Goal: Task Accomplishment & Management: Manage account settings

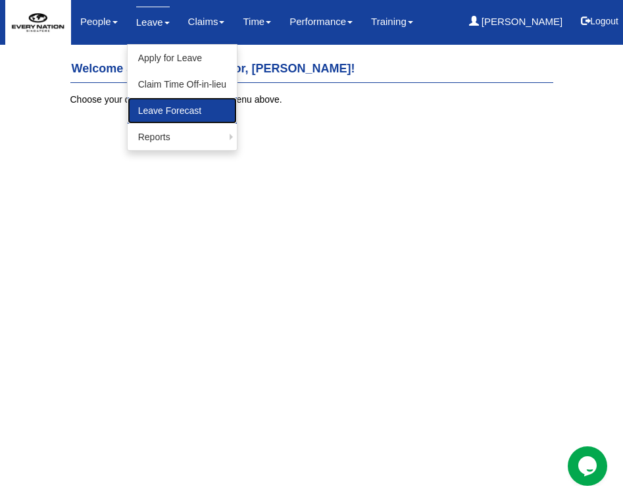
click at [145, 111] on link "Leave Forecast" at bounding box center [182, 110] width 109 height 26
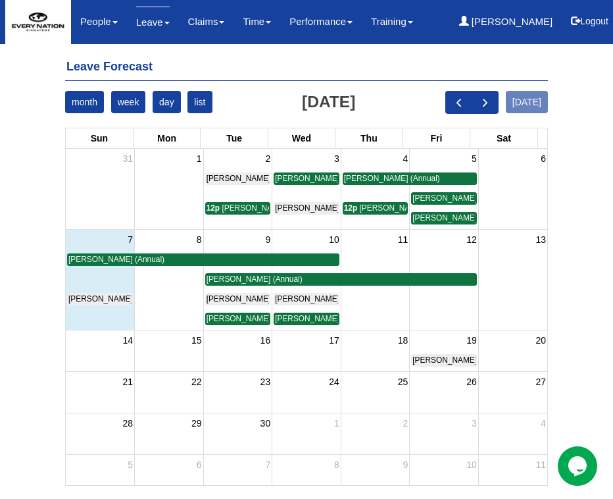
scroll to position [11, 0]
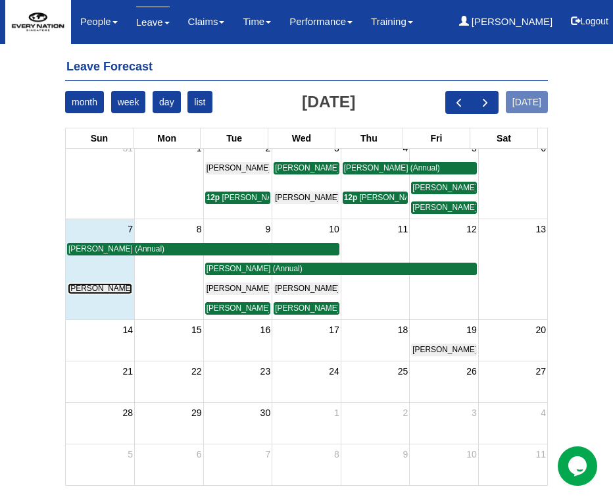
click at [105, 290] on span "Dondie Verzosa (Annual)" at bounding box center [116, 288] width 96 height 9
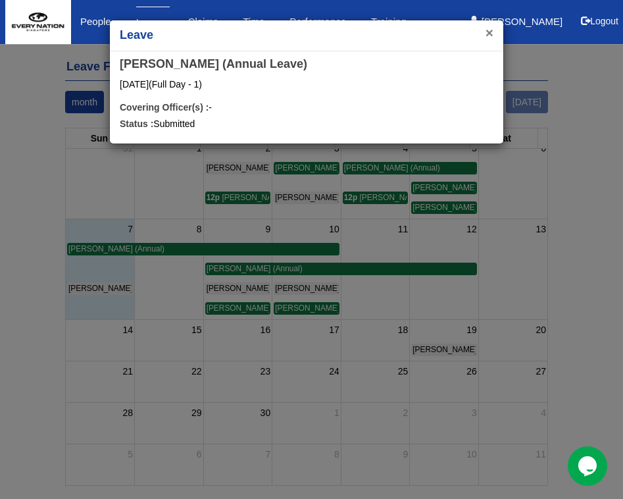
click at [492, 35] on button "×" at bounding box center [490, 33] width 8 height 14
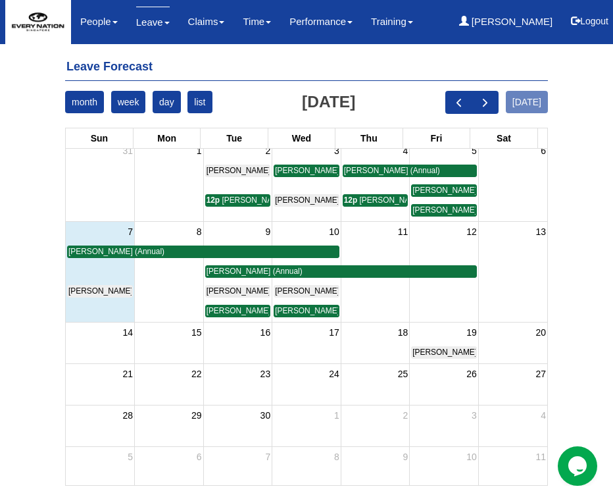
scroll to position [8, 0]
click at [374, 203] on span "Irene Poh (Medical)" at bounding box center [409, 199] width 99 height 9
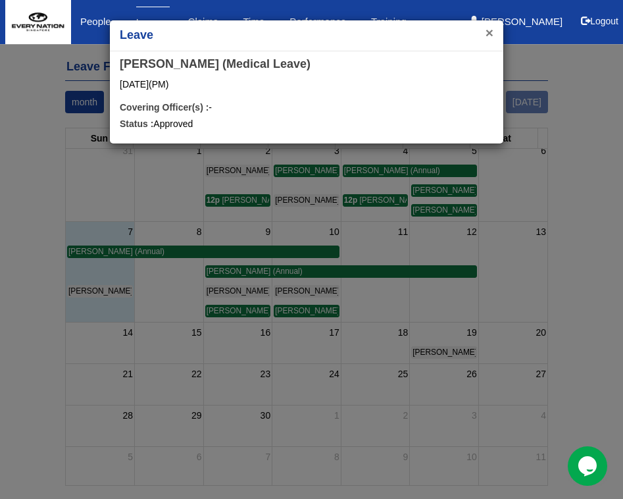
click at [486, 30] on button "×" at bounding box center [490, 33] width 8 height 14
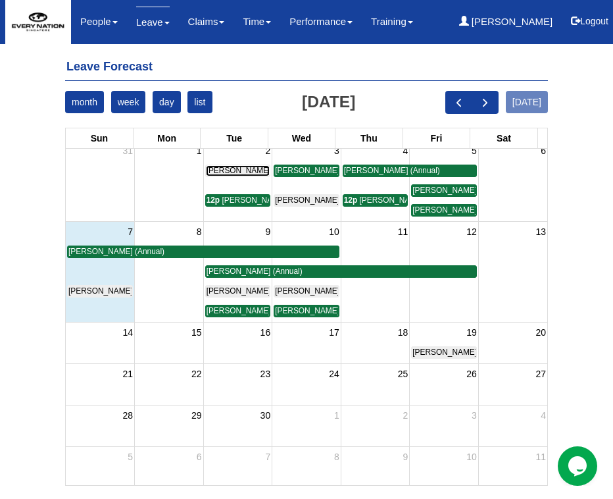
click at [222, 168] on span "Mary Ann Fernandez (Annual)" at bounding box center [255, 170] width 96 height 9
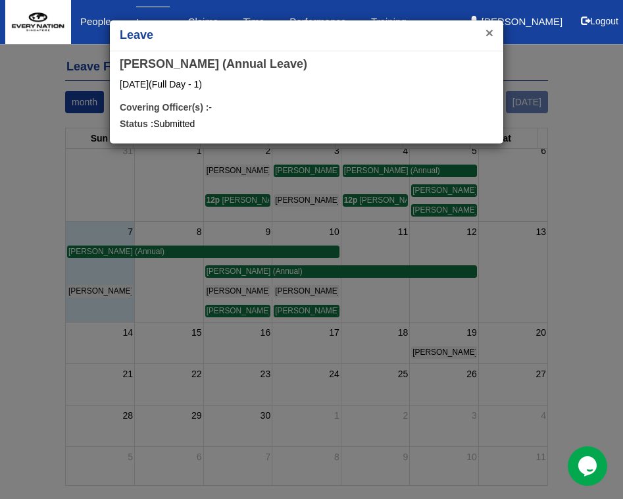
click at [487, 31] on button "×" at bounding box center [490, 33] width 8 height 14
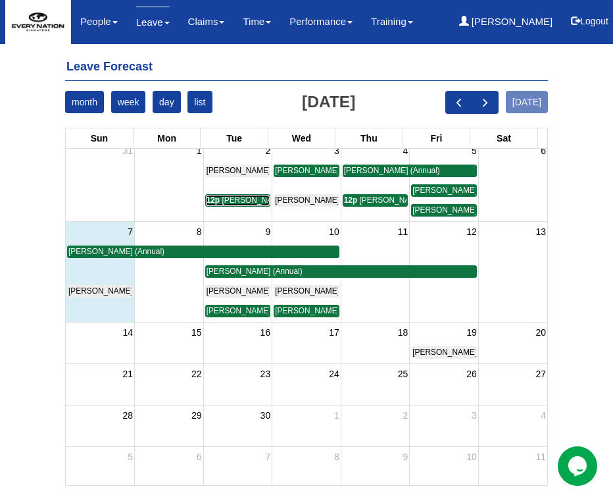
click at [227, 203] on span "Jeremy Lee (Childcare)" at bounding box center [274, 199] width 105 height 9
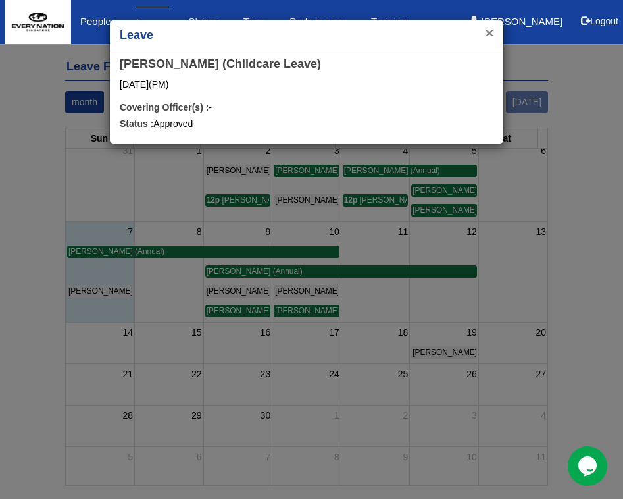
click at [487, 34] on button "×" at bounding box center [490, 33] width 8 height 14
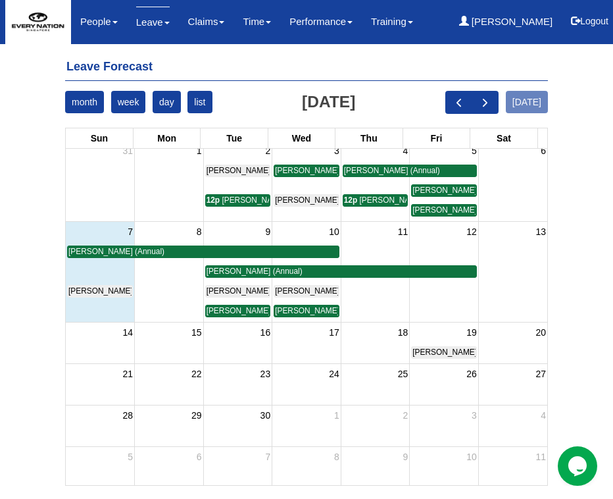
scroll to position [11, 0]
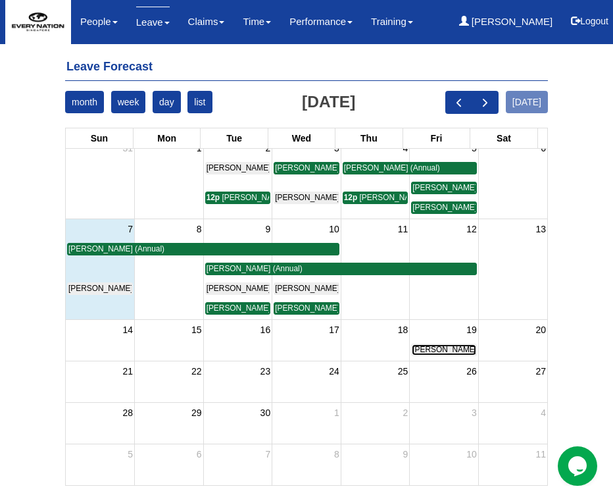
click at [454, 350] on span "Gwen Lagansua (Birthday)" at bounding box center [462, 349] width 101 height 9
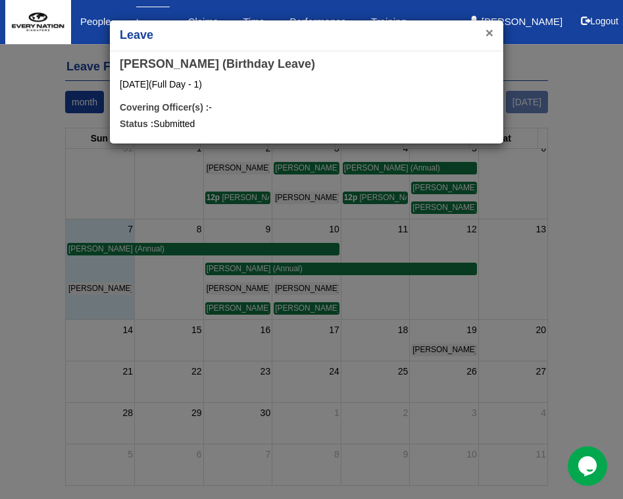
click at [486, 32] on button "×" at bounding box center [490, 33] width 8 height 14
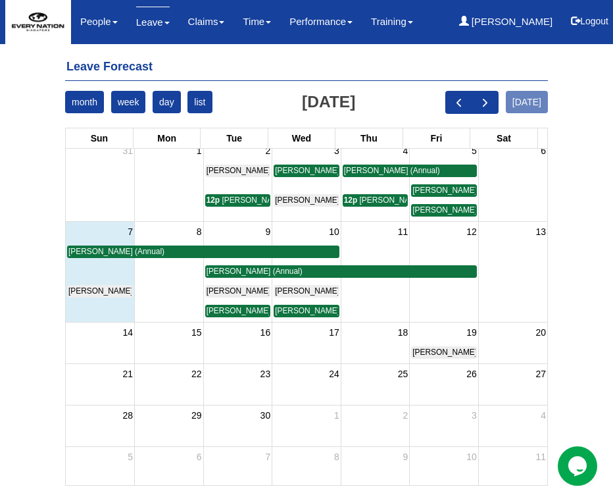
scroll to position [0, 0]
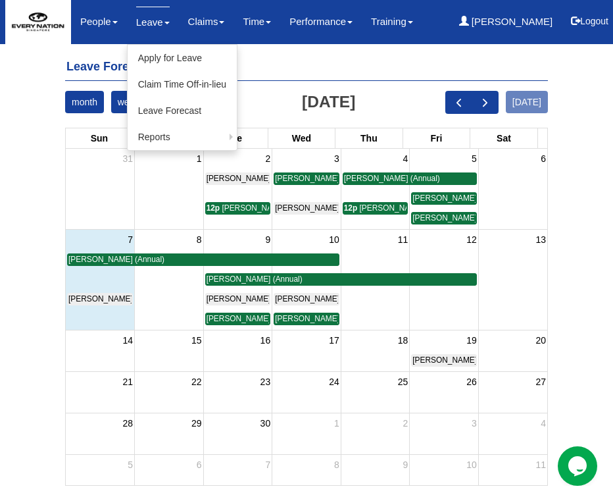
click at [149, 22] on link "Leave" at bounding box center [153, 22] width 34 height 31
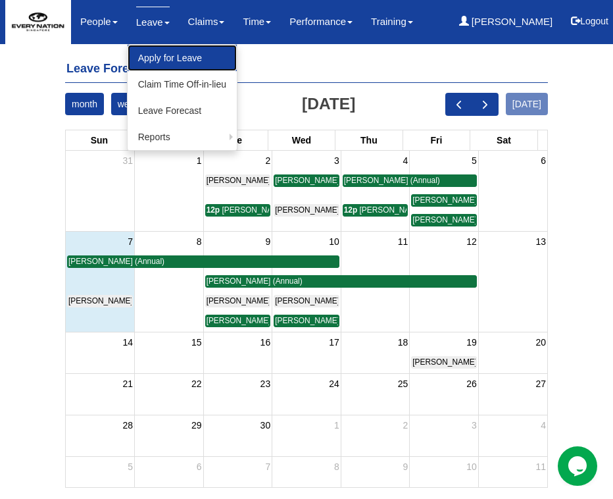
click at [160, 57] on link "Apply for Leave" at bounding box center [182, 58] width 109 height 26
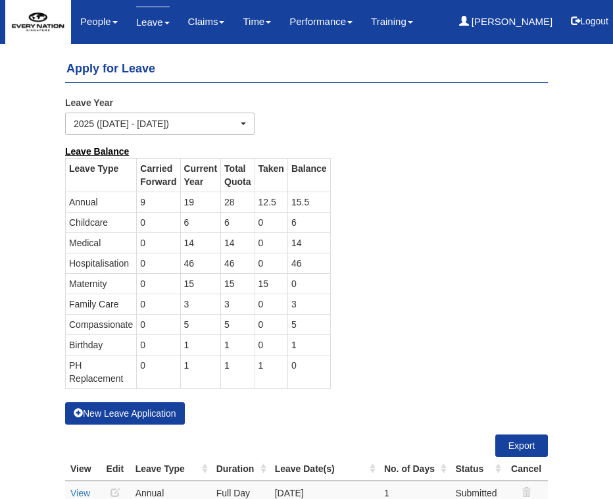
select select "50"
drag, startPoint x: 322, startPoint y: 203, endPoint x: 296, endPoint y: 203, distance: 25.7
click at [296, 203] on td "15.5" at bounding box center [308, 201] width 43 height 20
click at [297, 366] on td "0" at bounding box center [308, 372] width 43 height 34
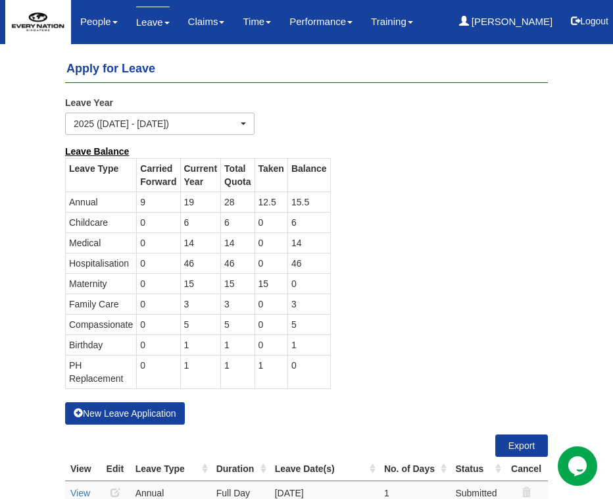
click at [302, 324] on td "5" at bounding box center [308, 324] width 43 height 20
click at [572, 16] on span "submit" at bounding box center [575, 20] width 9 height 9
